Goal: Task Accomplishment & Management: Use online tool/utility

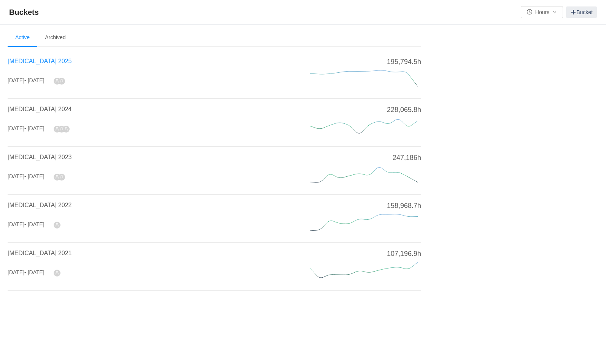
click at [35, 62] on span "[MEDICAL_DATA] 2025" at bounding box center [40, 61] width 64 height 6
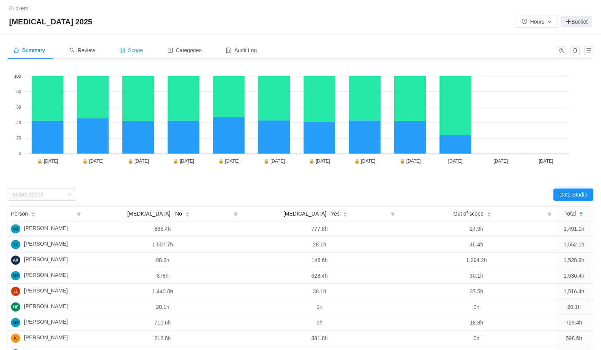
click at [138, 52] on span "Scope" at bounding box center [132, 50] width 24 height 6
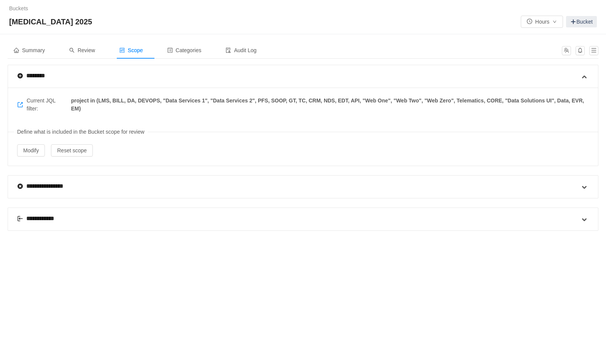
click at [37, 218] on div "**********" at bounding box center [40, 218] width 47 height 9
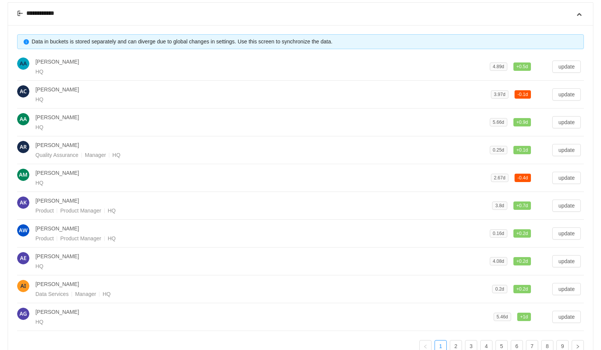
scroll to position [276, 0]
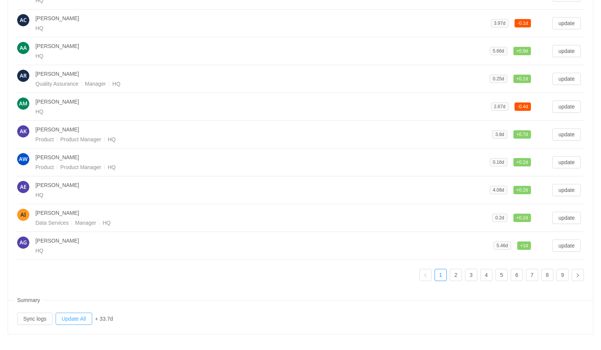
click at [80, 318] on button "Update All" at bounding box center [74, 318] width 37 height 12
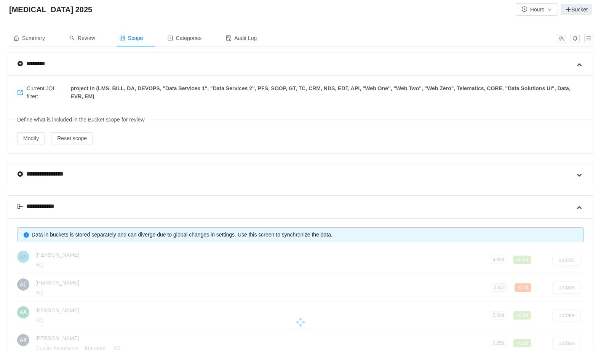
scroll to position [0, 0]
